Goal: Check status: Check status

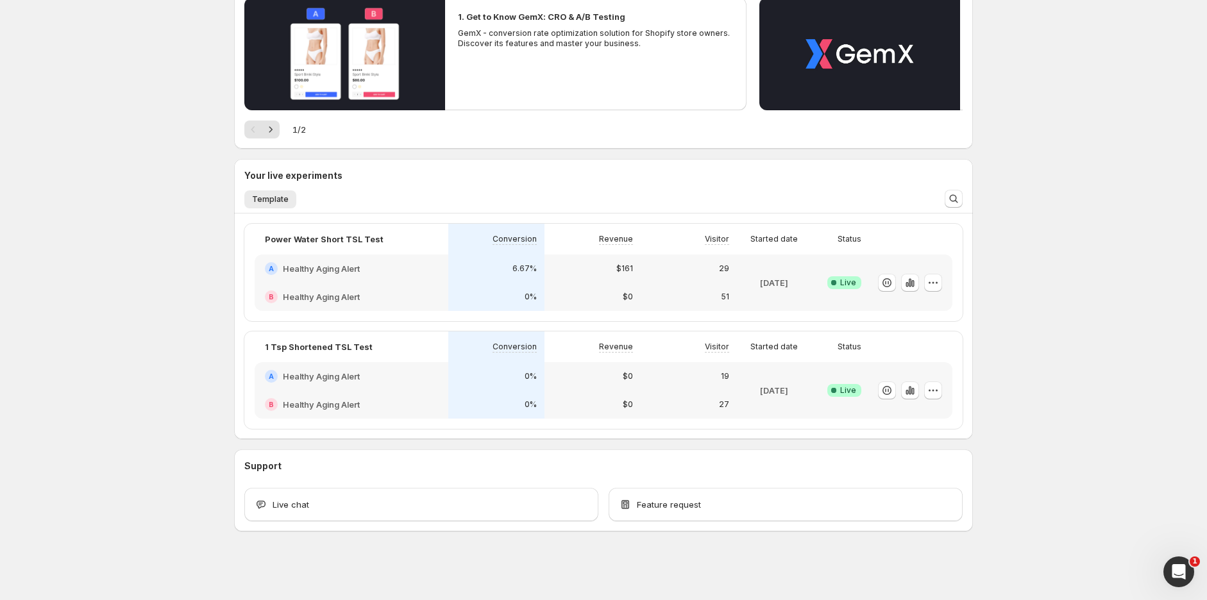
click at [469, 288] on div "0%" at bounding box center [496, 297] width 96 height 28
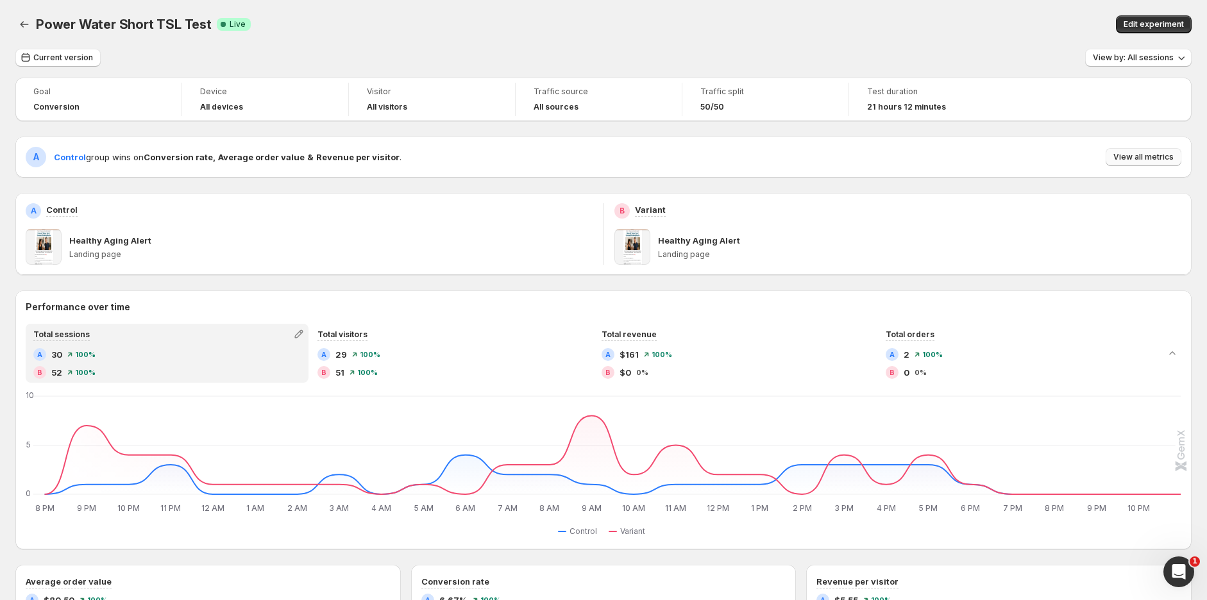
click at [1150, 158] on span "View all metrics" at bounding box center [1143, 157] width 60 height 10
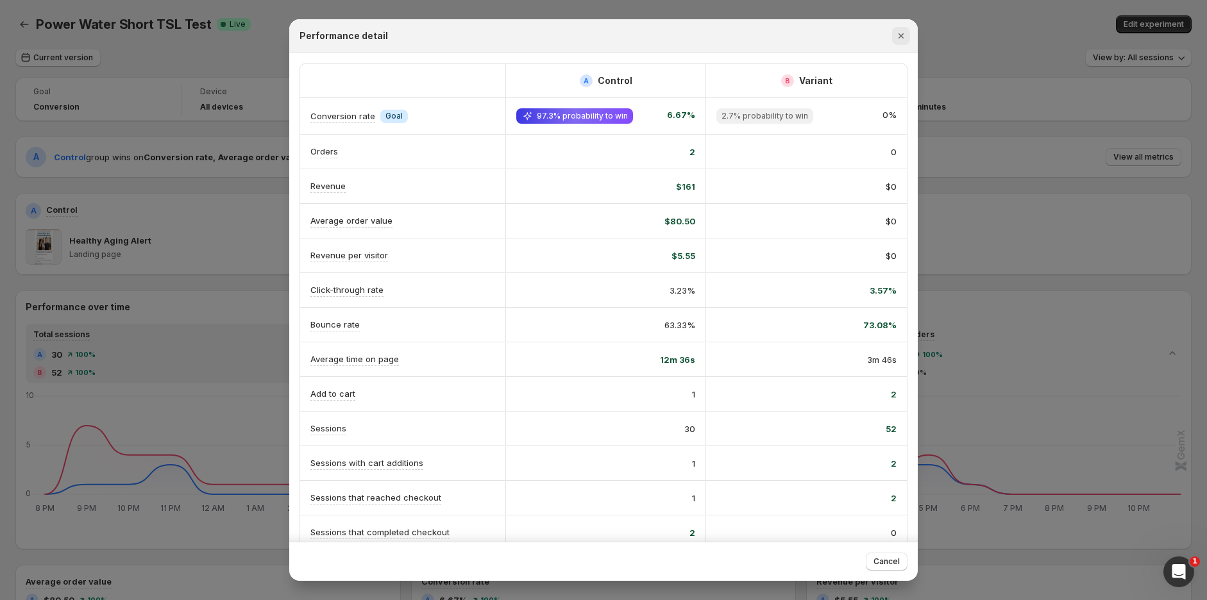
click at [901, 37] on icon "Close" at bounding box center [900, 35] width 13 height 13
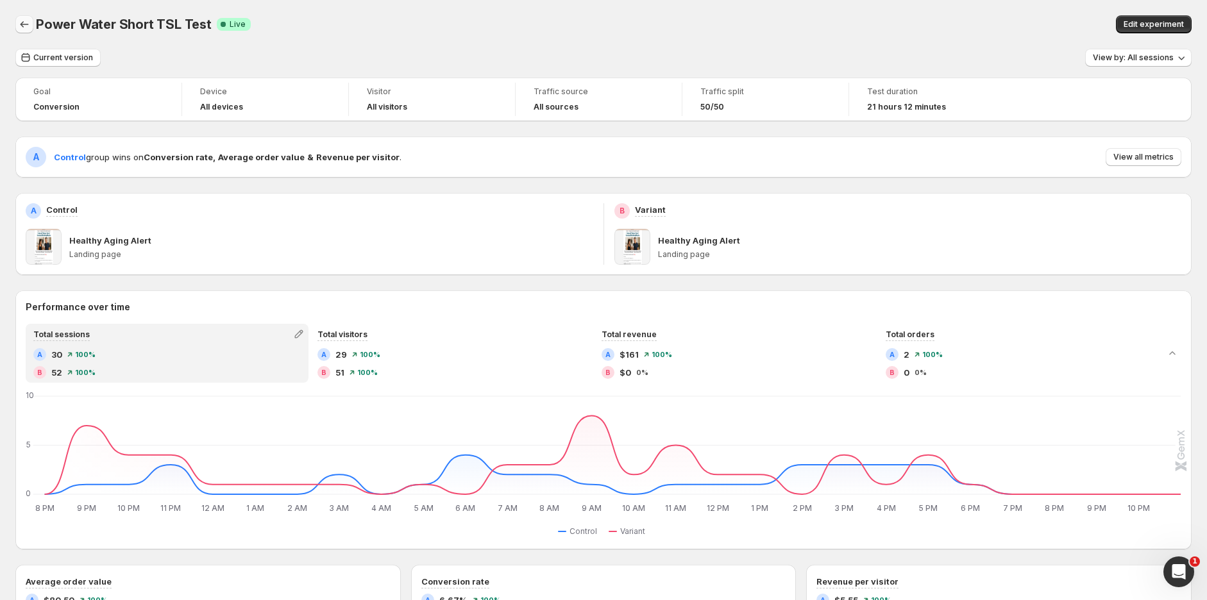
click at [23, 23] on icon "Back" at bounding box center [24, 24] width 13 height 13
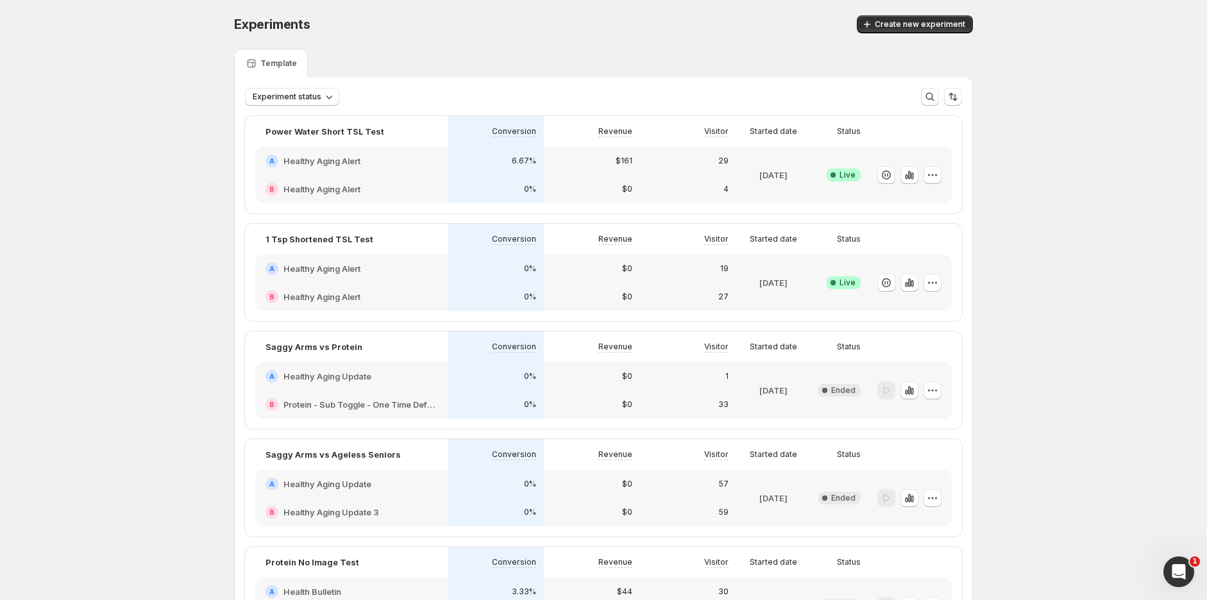
click at [431, 276] on div "A Healthy Aging Alert" at bounding box center [351, 269] width 192 height 28
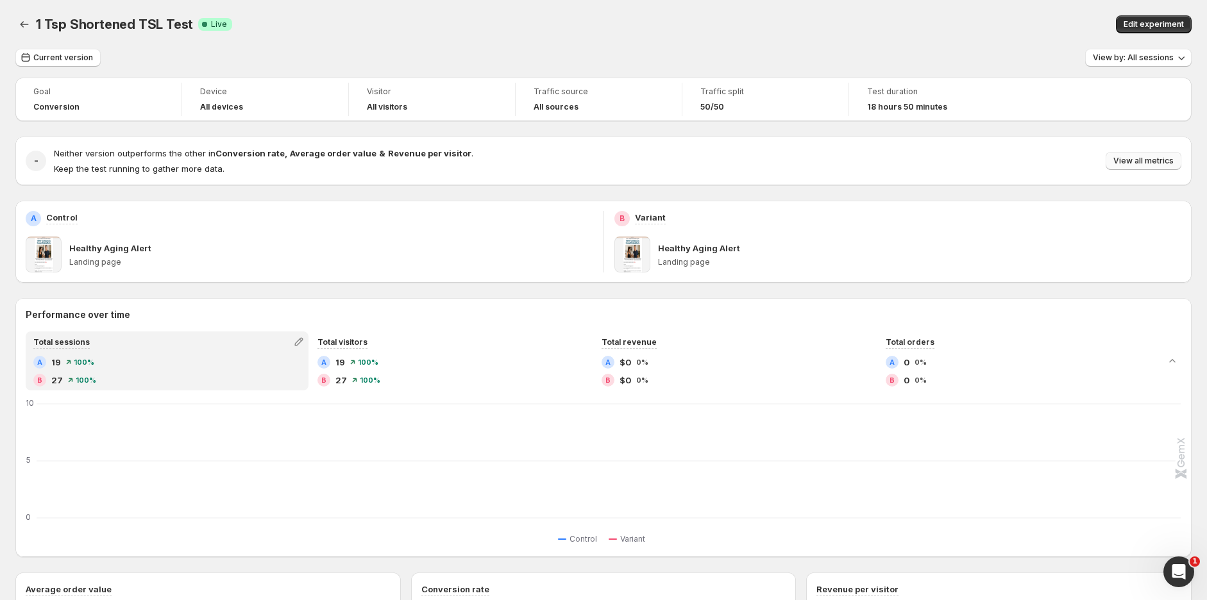
click at [1149, 161] on span "View all metrics" at bounding box center [1143, 161] width 60 height 10
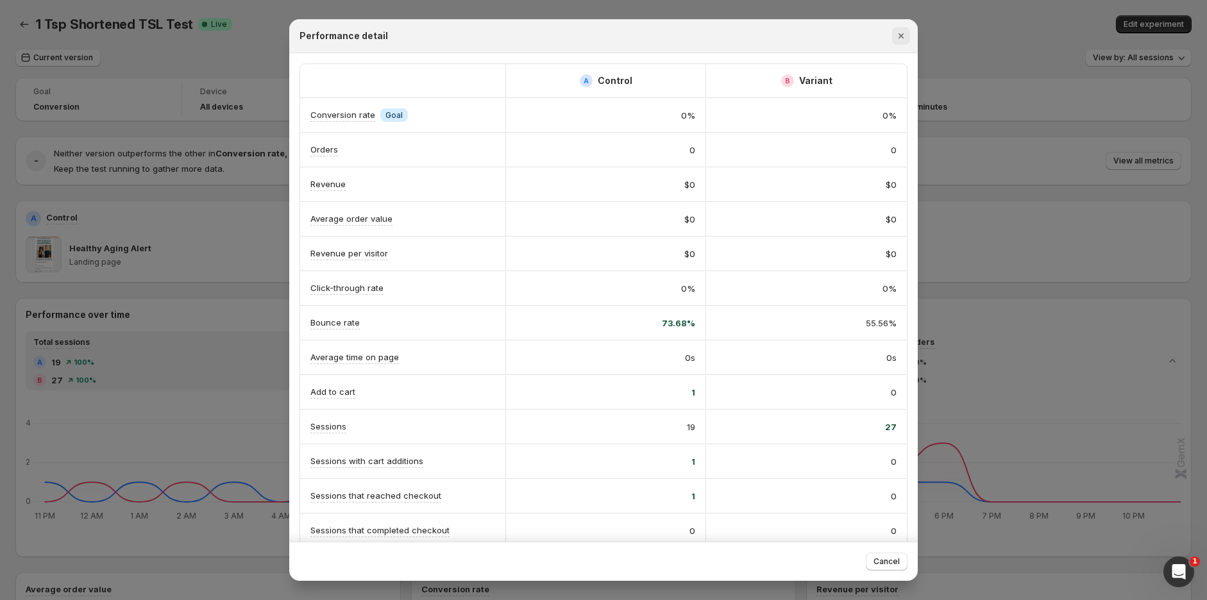
click at [900, 33] on icon "Close" at bounding box center [900, 35] width 13 height 13
